Goal: Information Seeking & Learning: Stay updated

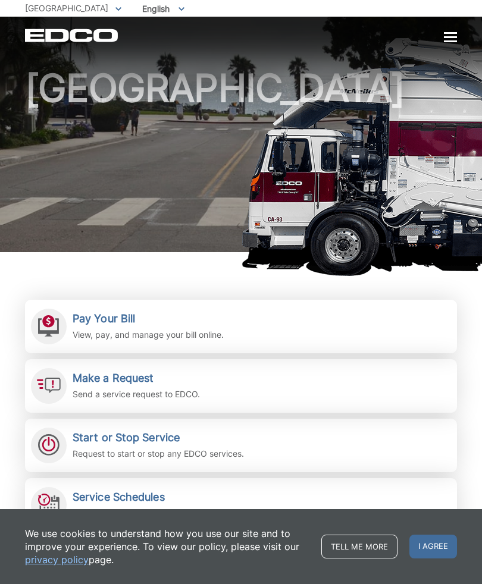
scroll to position [27, 0]
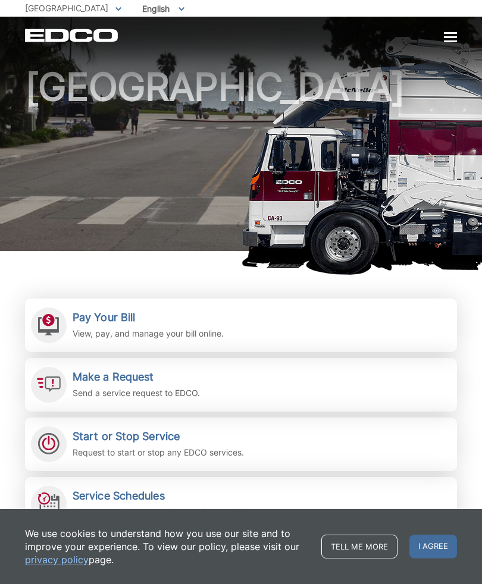
click at [454, 38] on div at bounding box center [450, 37] width 13 height 2
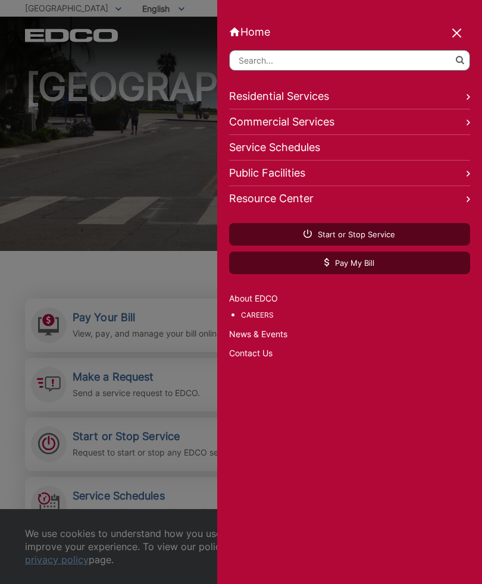
click at [461, 99] on link "Residential Services" at bounding box center [349, 97] width 241 height 26
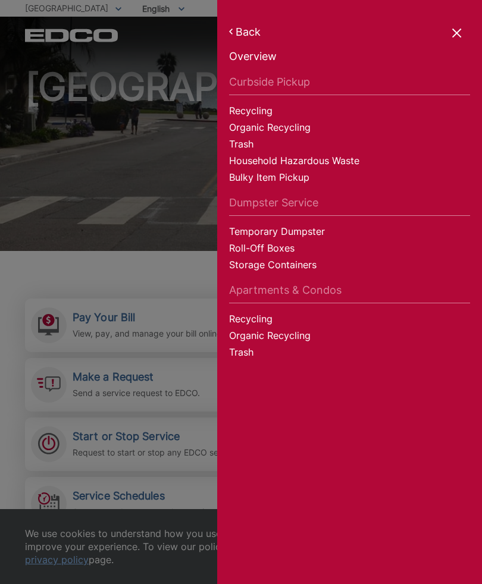
click at [269, 180] on link "Bulky Item Pickup" at bounding box center [349, 179] width 241 height 17
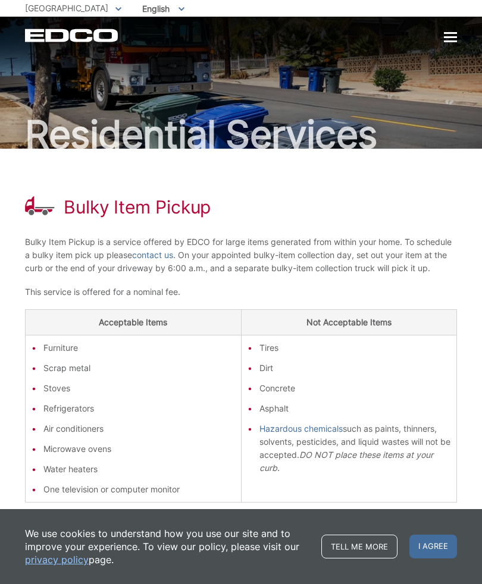
click at [454, 38] on div at bounding box center [450, 37] width 13 height 2
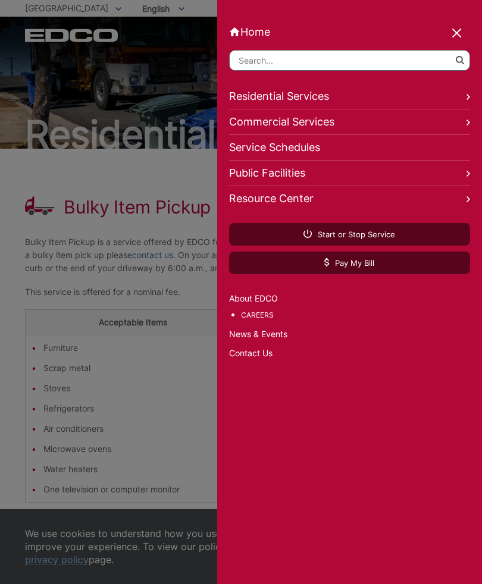
click at [459, 103] on link "Residential Services" at bounding box center [349, 97] width 241 height 26
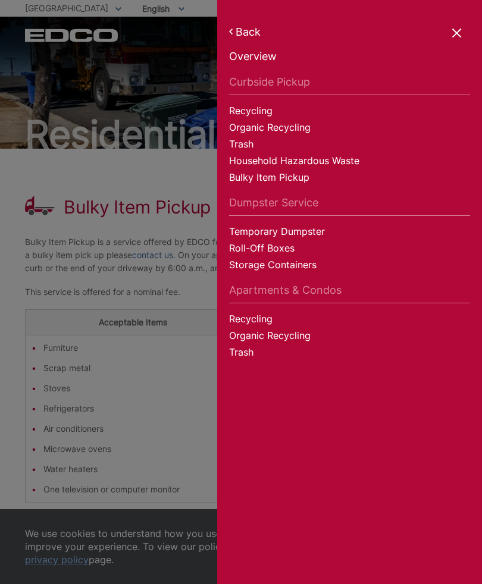
click at [241, 35] on link "Back" at bounding box center [349, 32] width 241 height 12
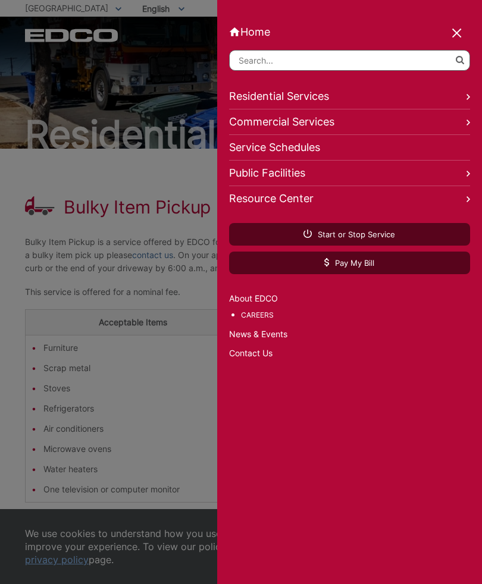
click at [465, 103] on link "Residential Services" at bounding box center [349, 97] width 241 height 26
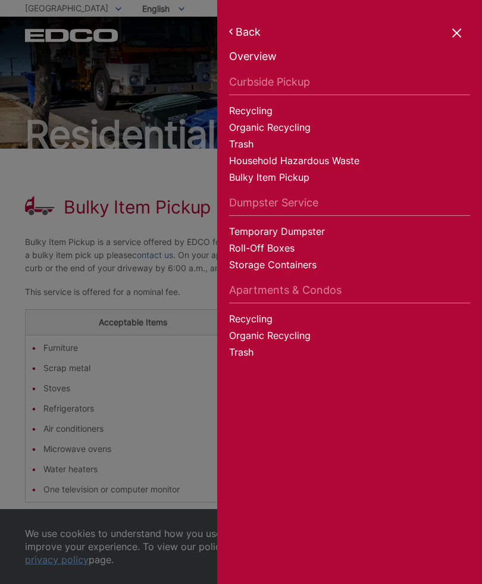
click at [297, 183] on link "Bulky Item Pickup" at bounding box center [349, 179] width 241 height 17
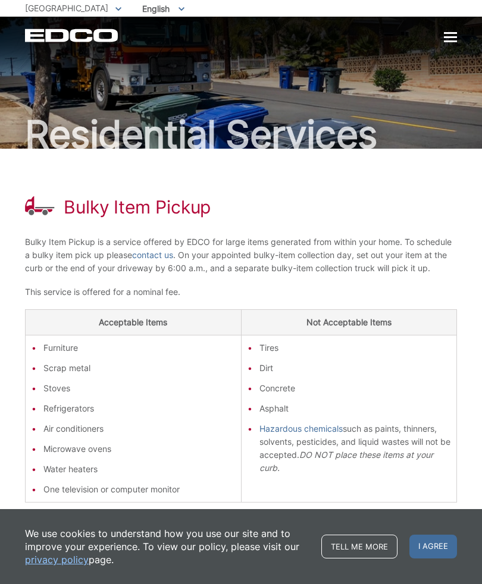
click at [441, 38] on div "EDCO Logo Home Residential Services Curbside Pickup Recycling Organic Recycling…" at bounding box center [241, 36] width 432 height 14
click at [451, 43] on div at bounding box center [450, 38] width 13 height 10
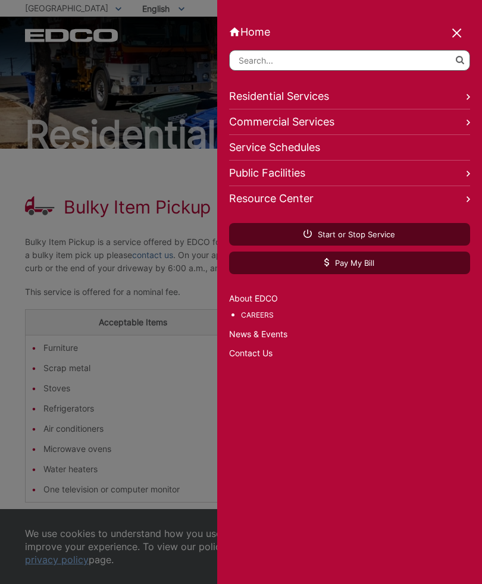
click at [274, 341] on link "News & Events" at bounding box center [349, 334] width 241 height 13
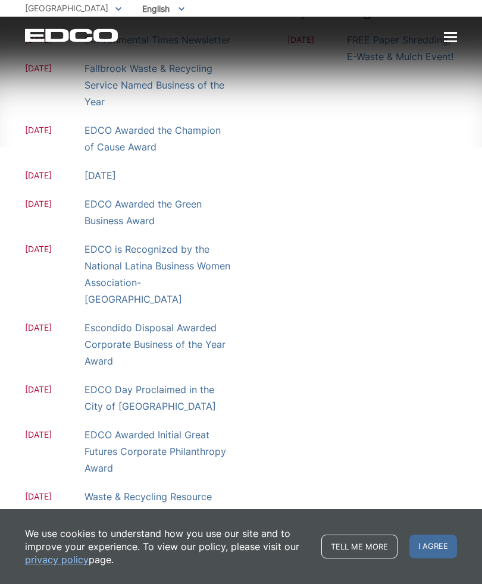
scroll to position [206, 0]
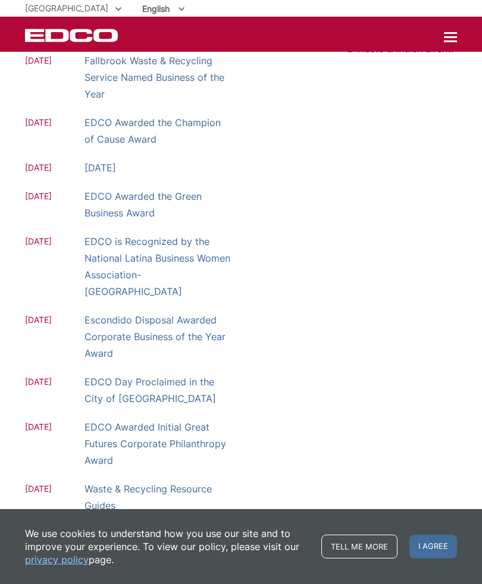
click at [92, 529] on link "View More News" at bounding box center [63, 534] width 76 height 11
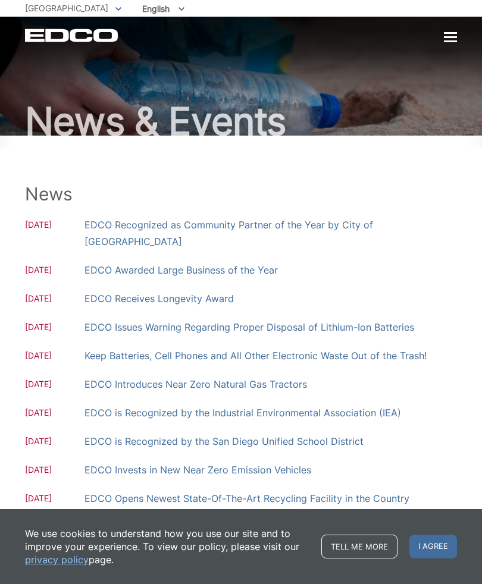
scroll to position [18, 0]
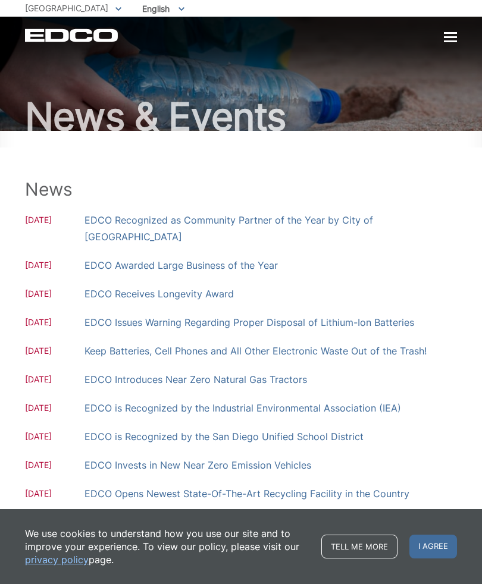
click at [38, 529] on link "Previous" at bounding box center [50, 534] width 51 height 10
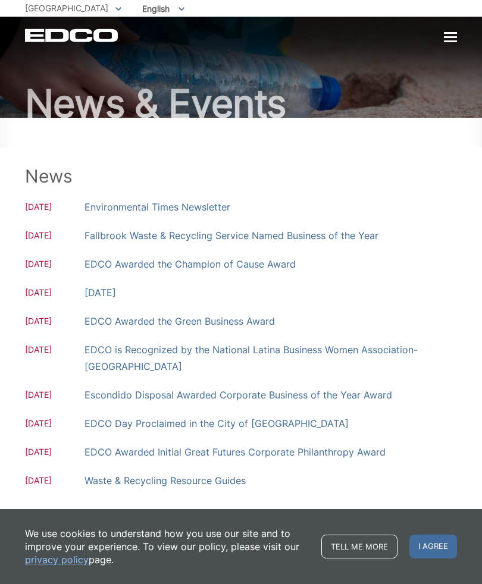
scroll to position [34, 0]
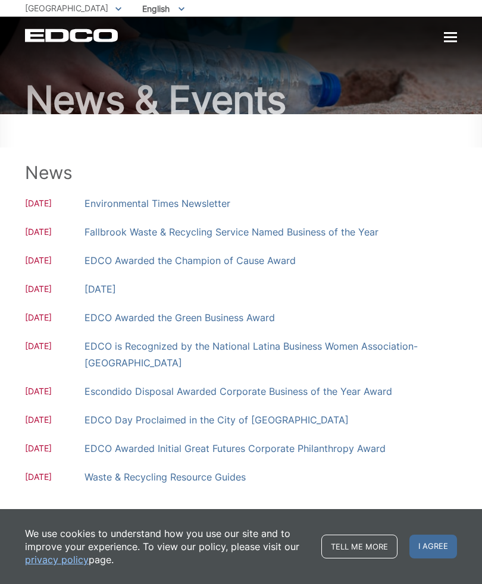
click at [125, 520] on link "Next" at bounding box center [124, 517] width 32 height 10
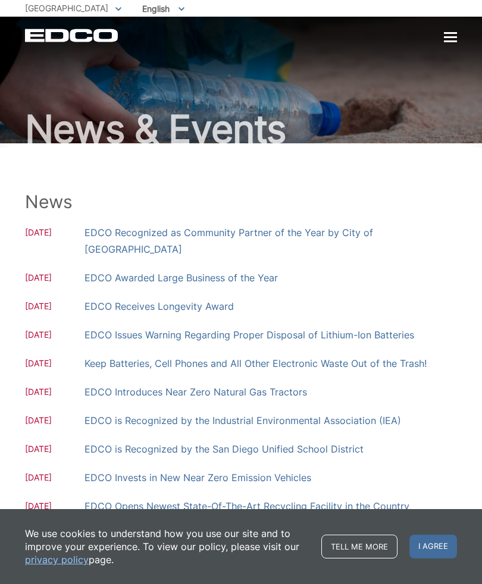
scroll to position [18, 0]
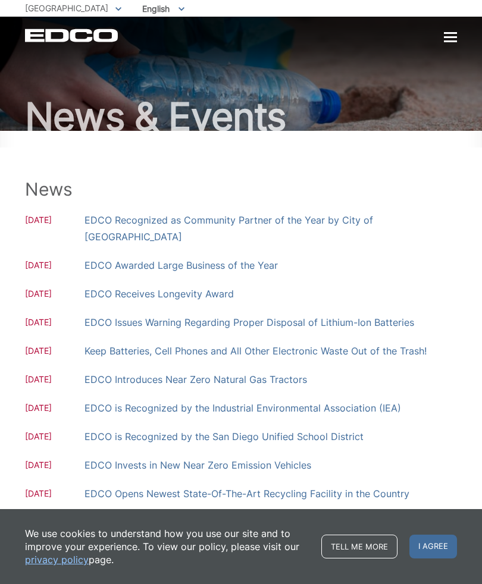
click at [214, 529] on link "Next" at bounding box center [207, 534] width 32 height 10
